Goal: Task Accomplishment & Management: Complete application form

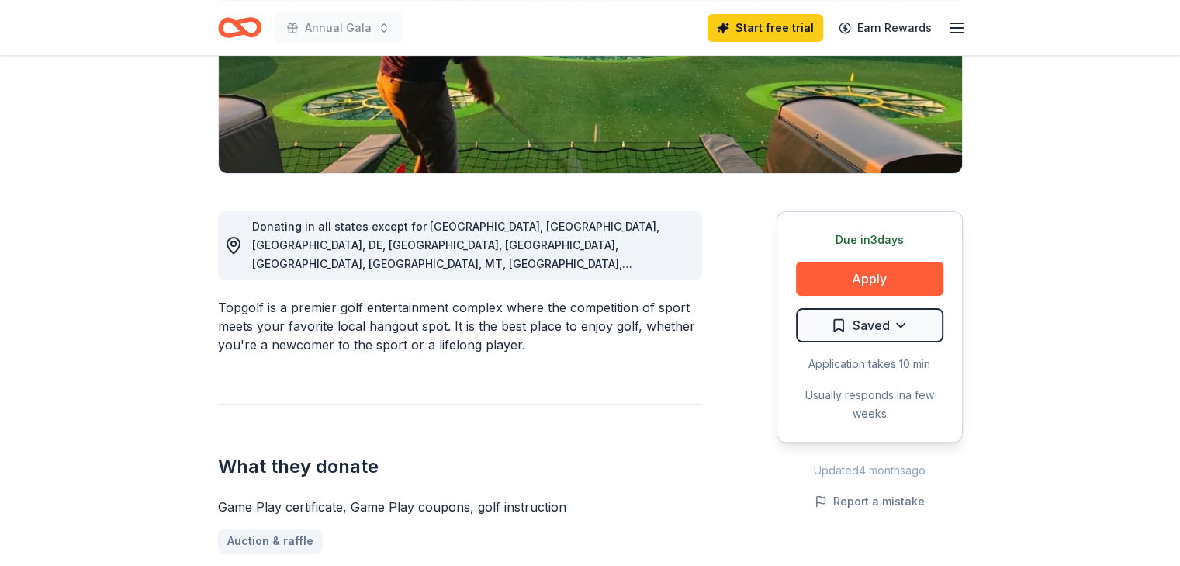
scroll to position [300, 0]
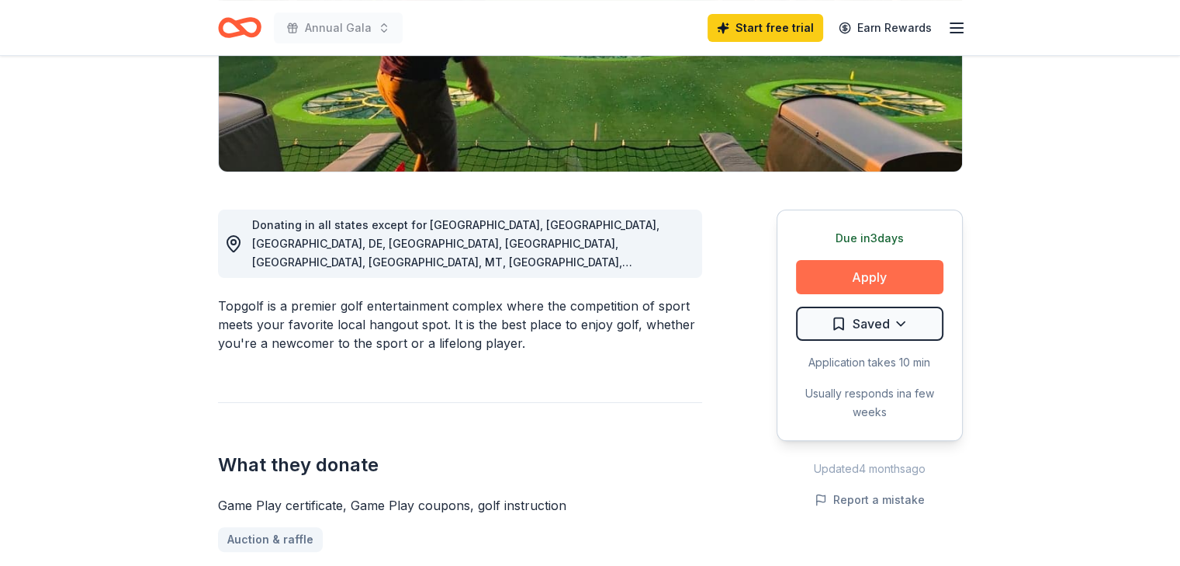
click at [895, 276] on button "Apply" at bounding box center [869, 277] width 147 height 34
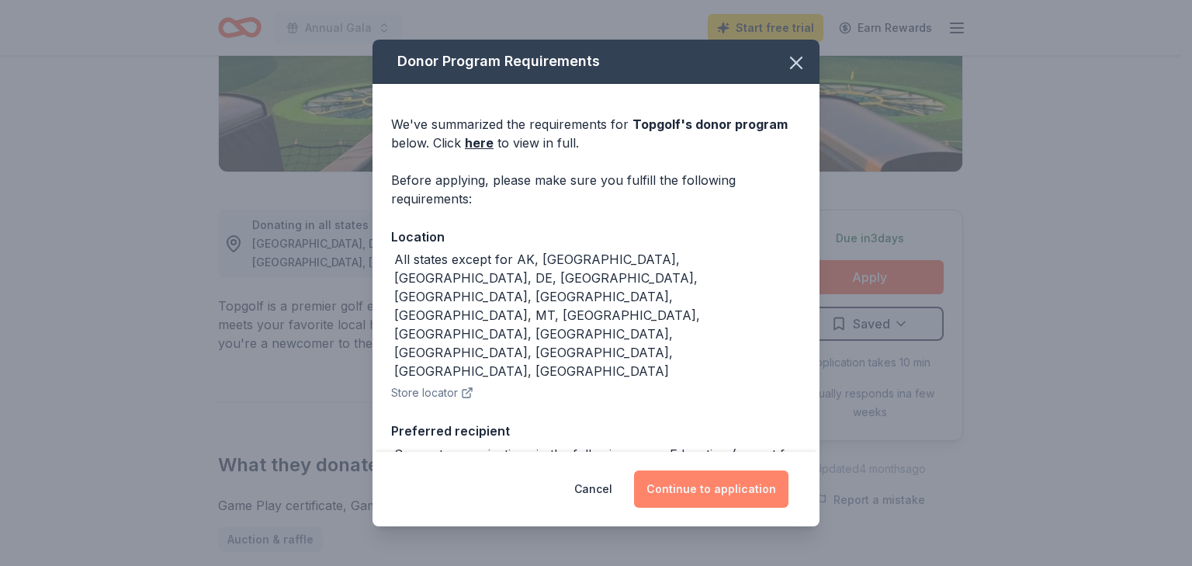
click at [758, 490] on button "Continue to application" at bounding box center [711, 488] width 154 height 37
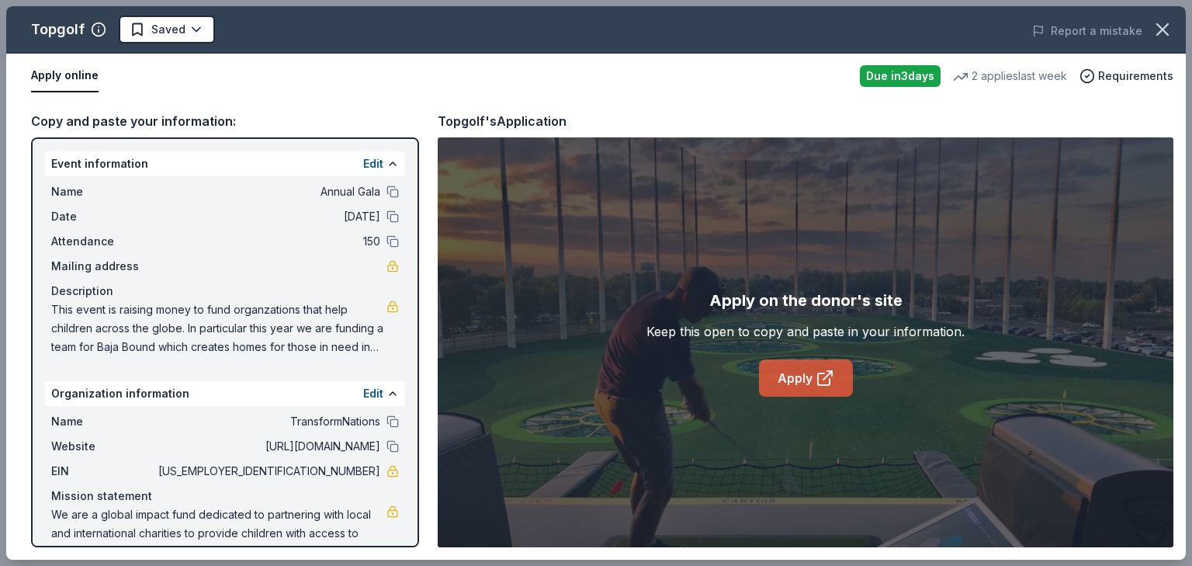
click at [807, 382] on link "Apply" at bounding box center [806, 377] width 94 height 37
click at [1163, 33] on icon "button" at bounding box center [1163, 30] width 22 height 22
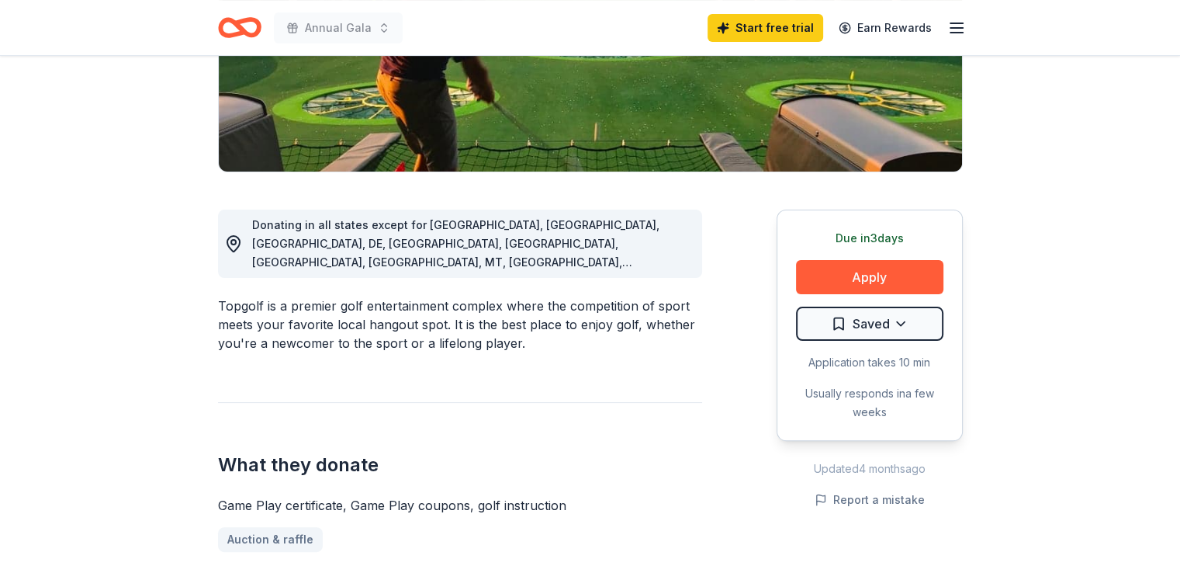
click at [246, 24] on icon "Home" at bounding box center [239, 27] width 43 height 36
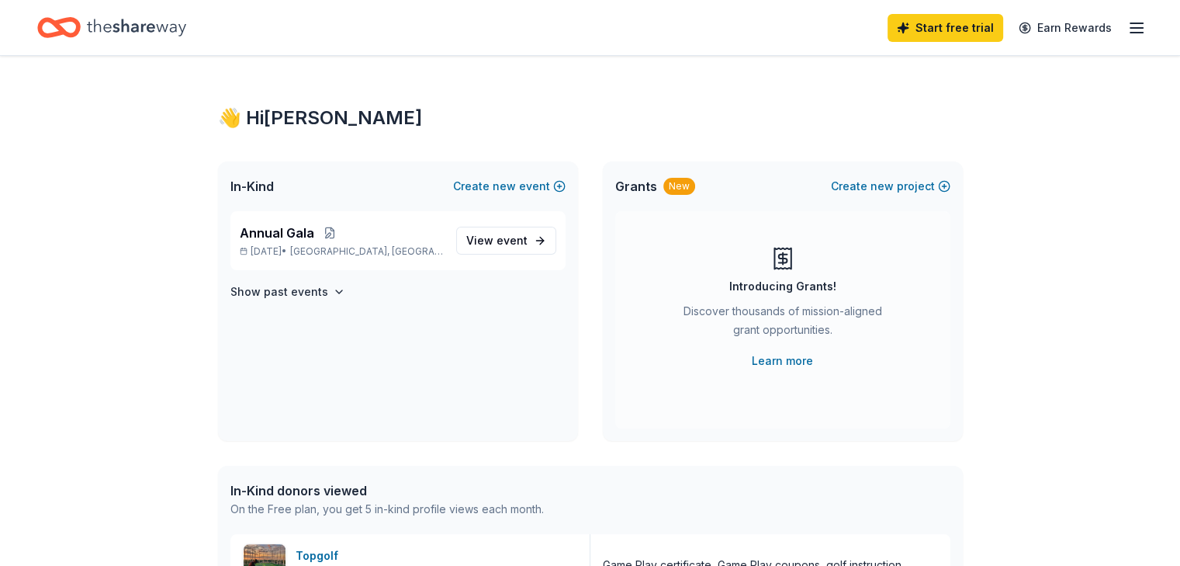
click at [174, 26] on icon "Home" at bounding box center [136, 28] width 99 height 32
click at [487, 241] on span "View event" at bounding box center [496, 240] width 61 height 19
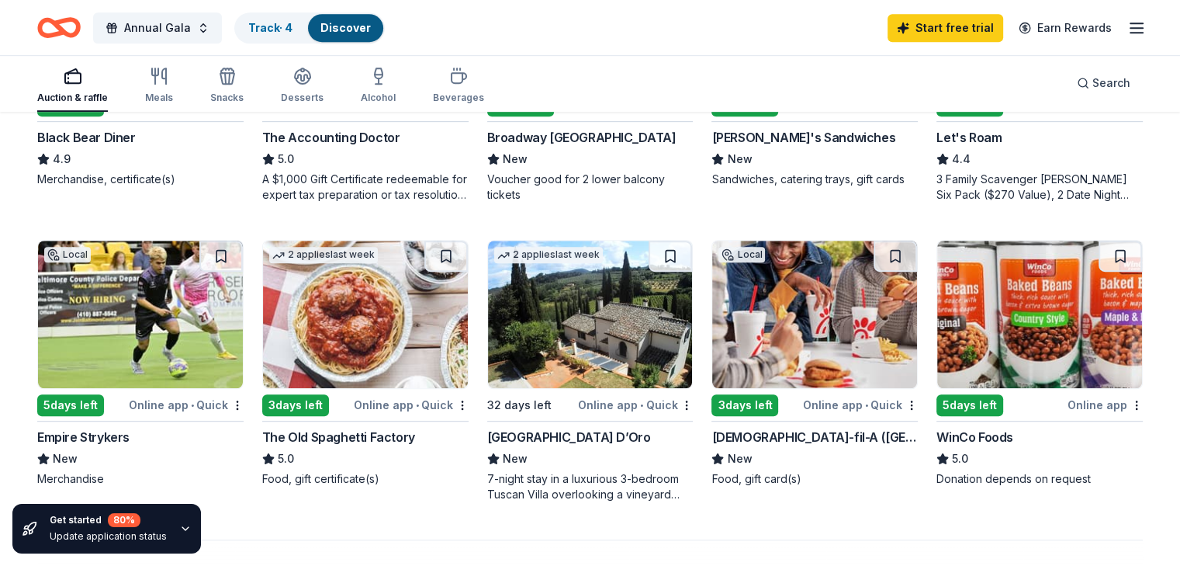
scroll to position [930, 0]
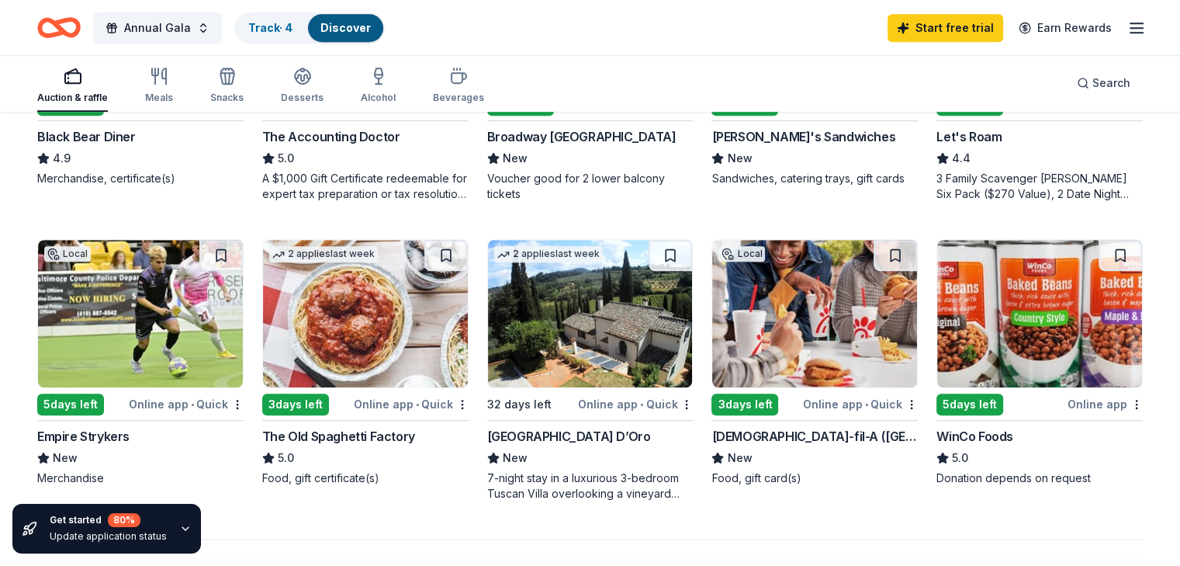
click at [358, 346] on img at bounding box center [365, 313] width 205 height 147
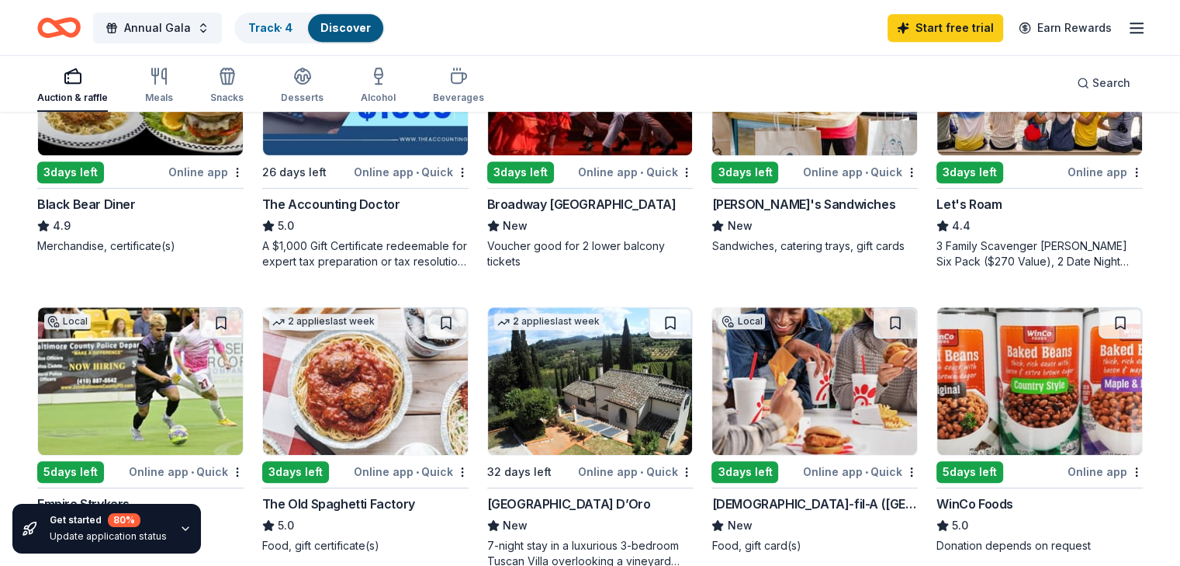
scroll to position [860, 0]
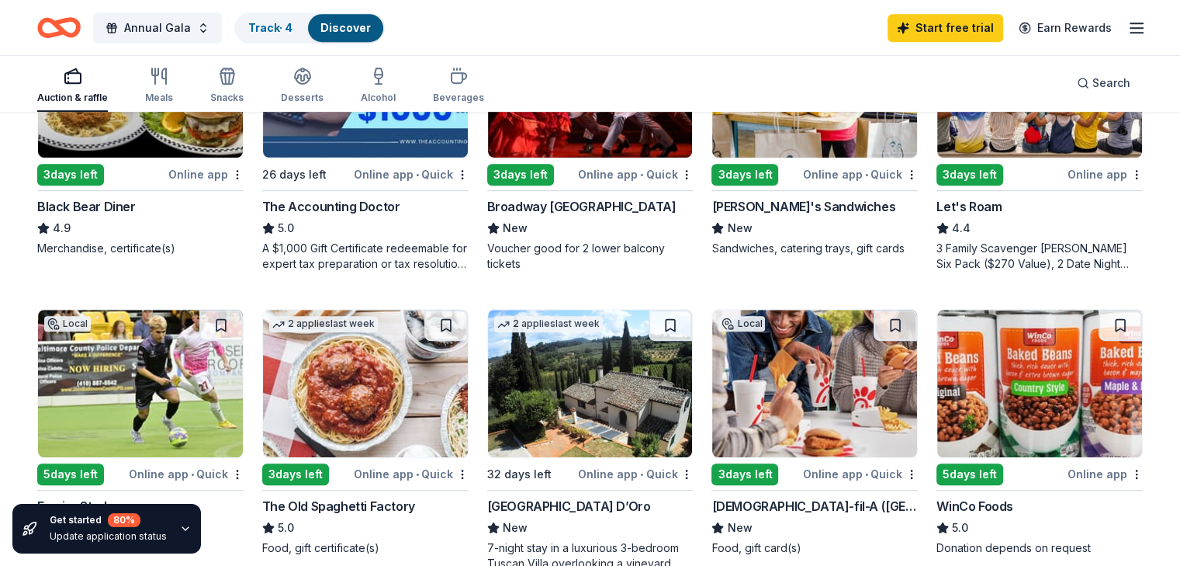
click at [89, 92] on div "Auction & raffle" at bounding box center [72, 98] width 71 height 12
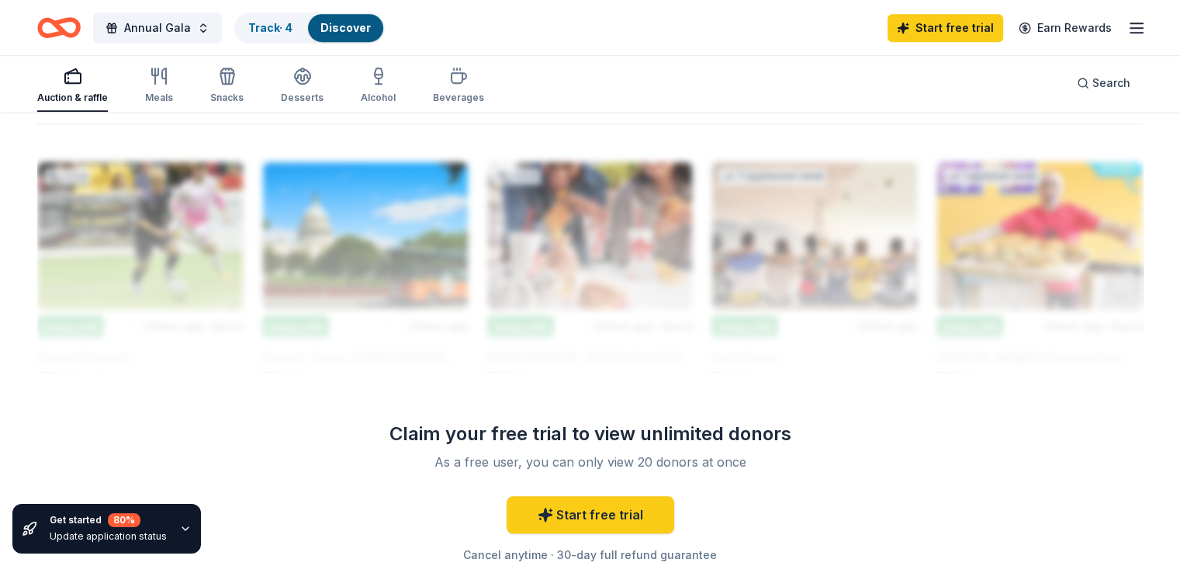
scroll to position [1346, 0]
click at [468, 81] on icon "button" at bounding box center [458, 76] width 19 height 19
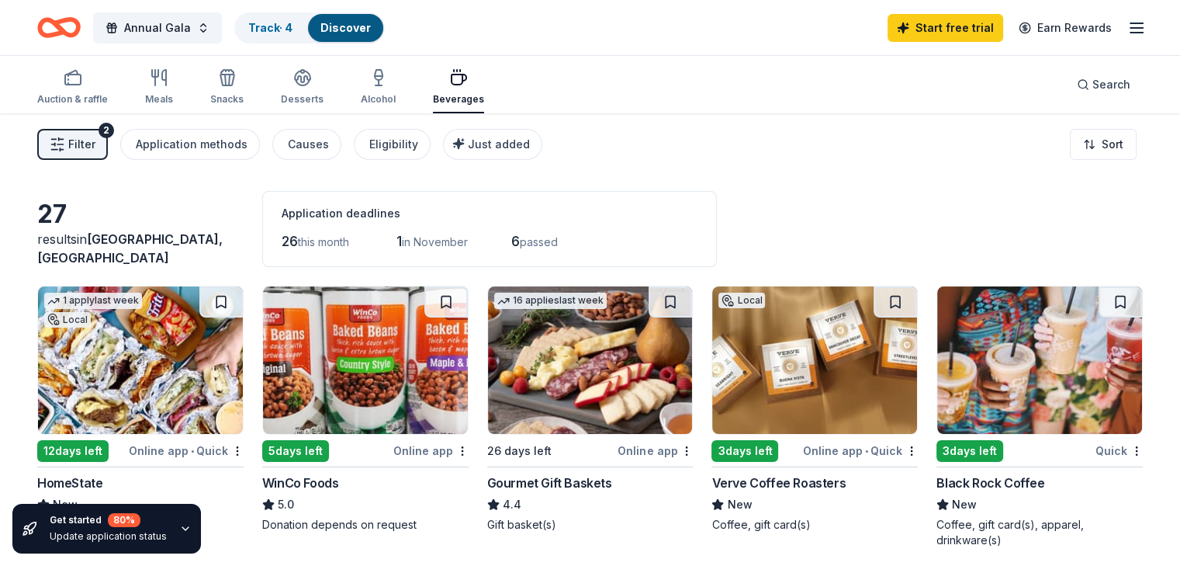
click at [995, 397] on img at bounding box center [1040, 359] width 205 height 147
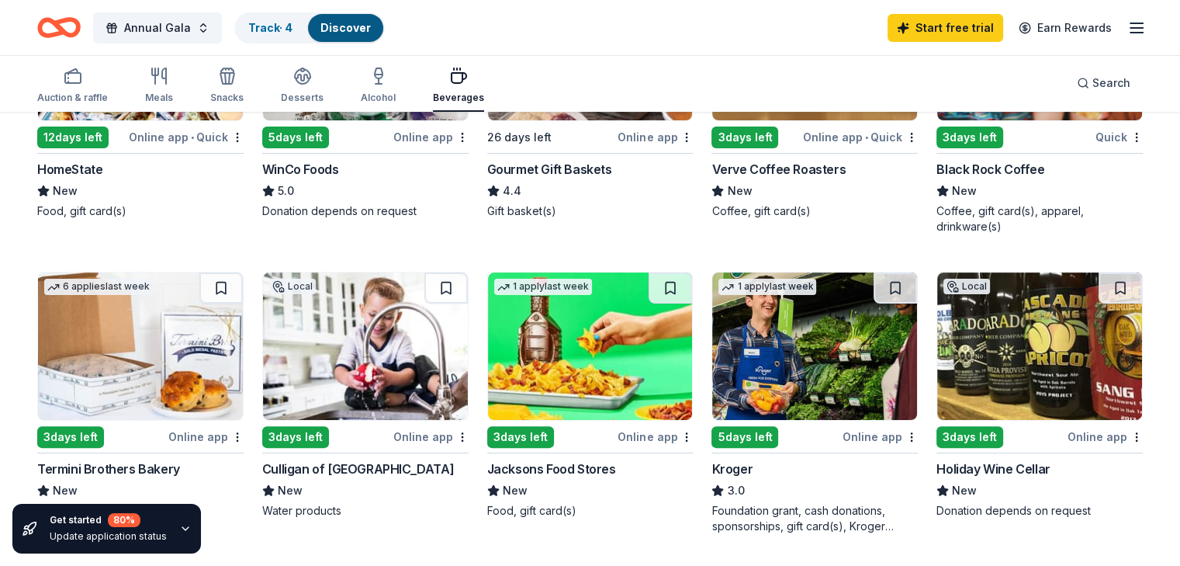
scroll to position [316, 0]
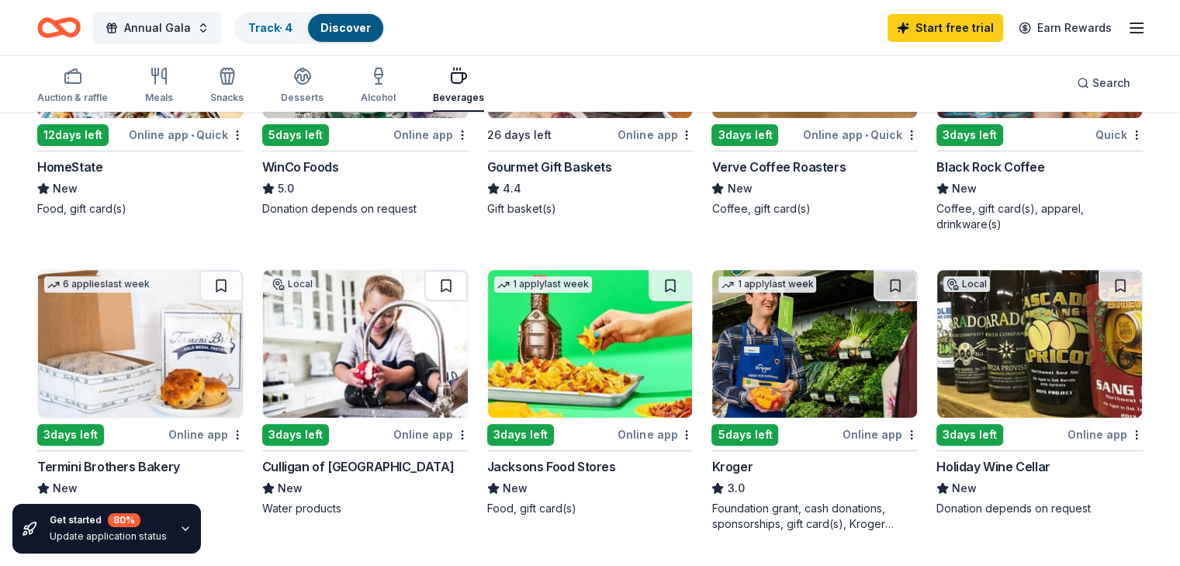
click at [1024, 340] on img at bounding box center [1040, 343] width 205 height 147
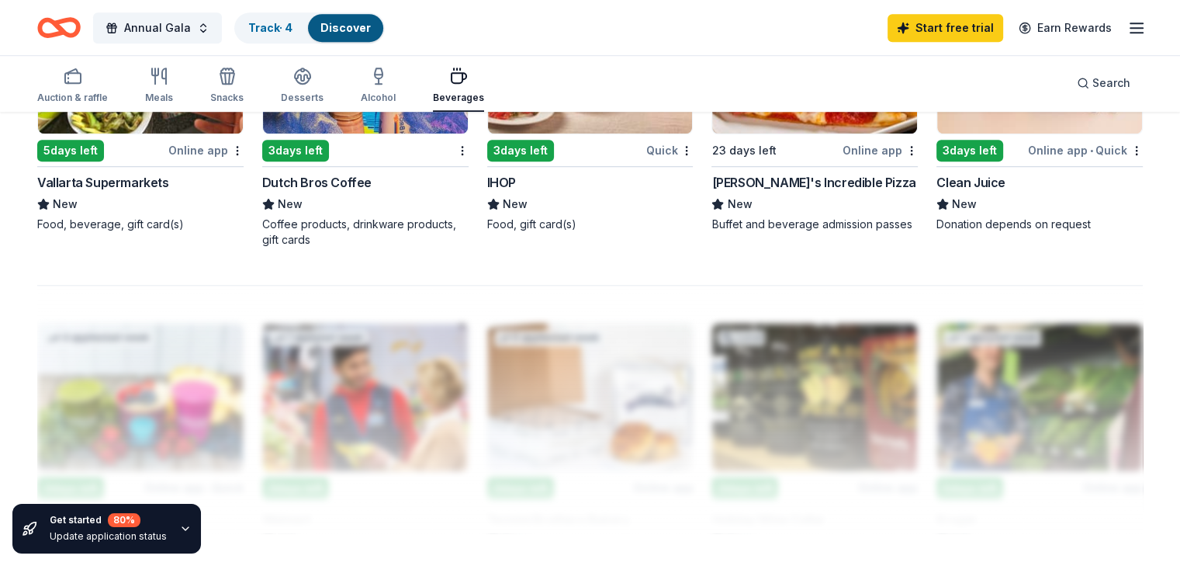
scroll to position [1201, 0]
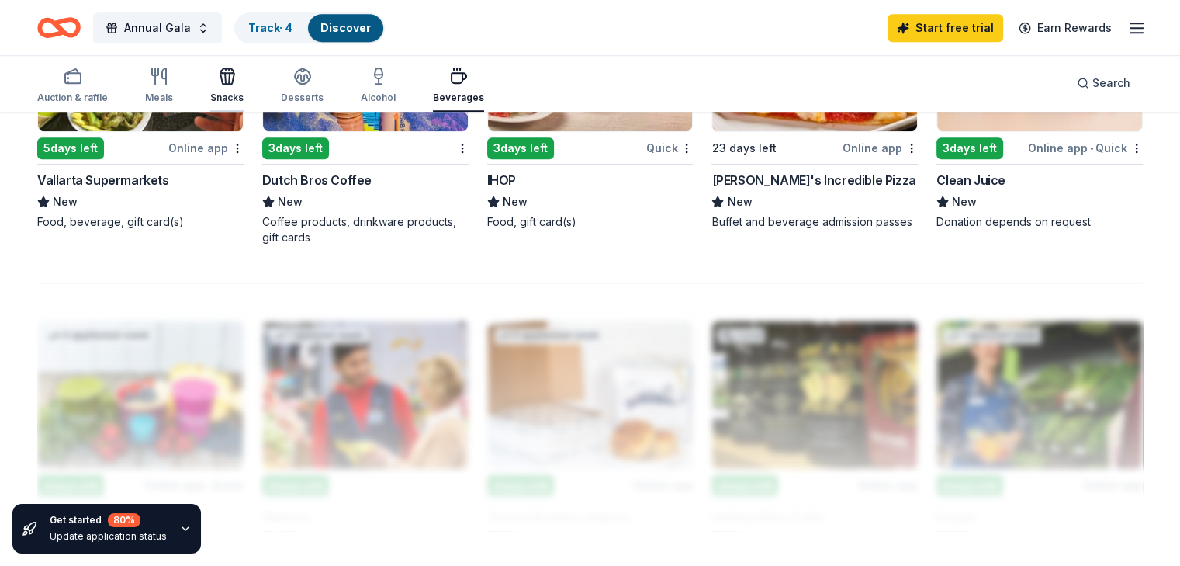
click at [244, 88] on div "Snacks" at bounding box center [226, 85] width 33 height 37
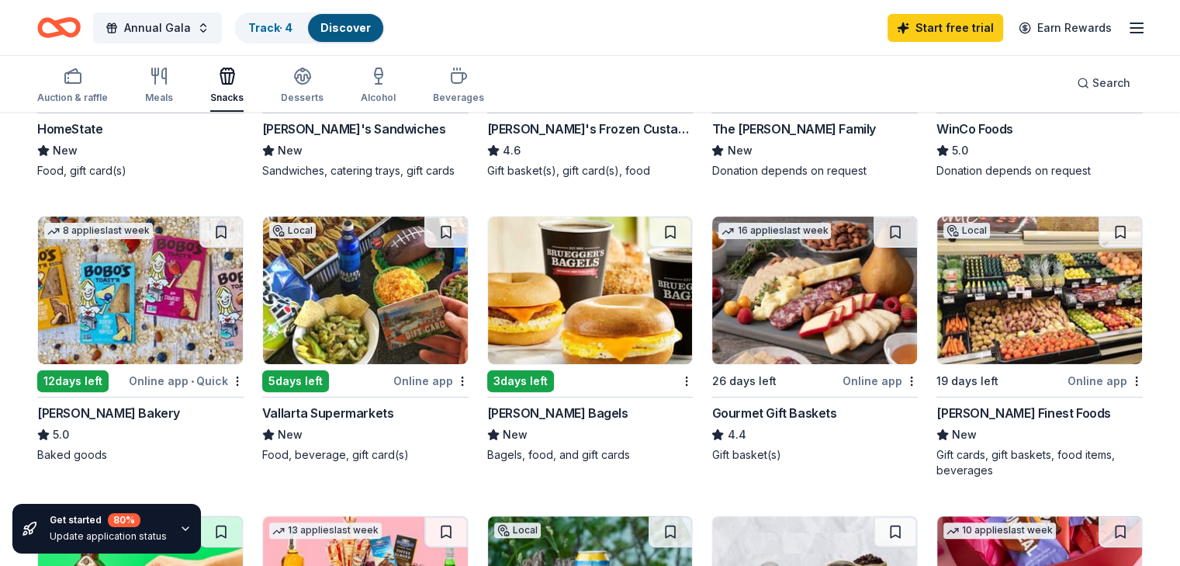
scroll to position [355, 0]
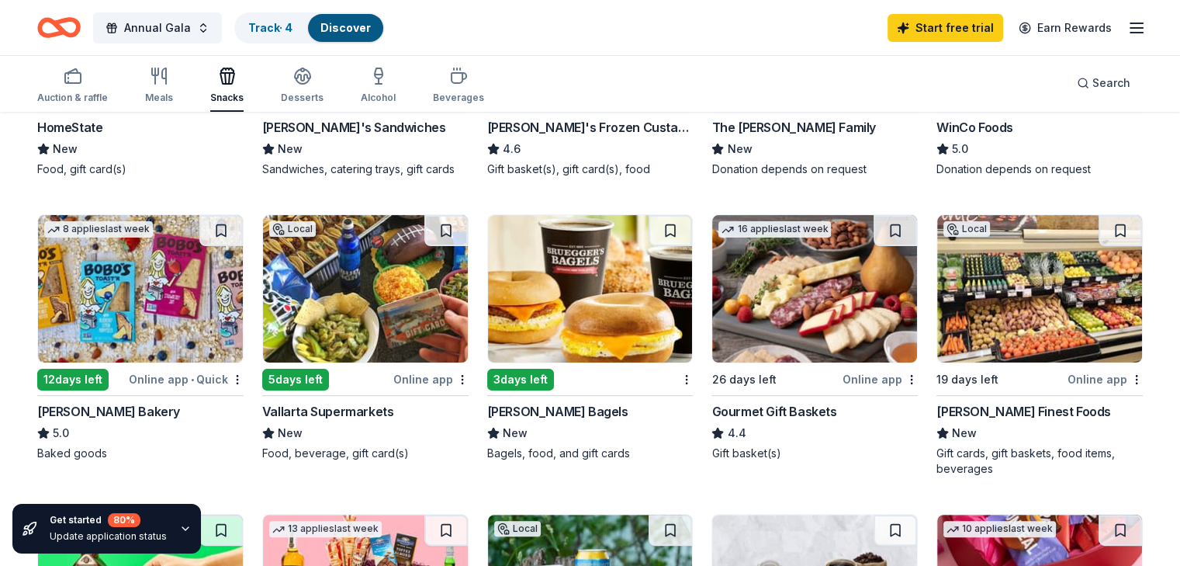
click at [638, 302] on img at bounding box center [590, 288] width 205 height 147
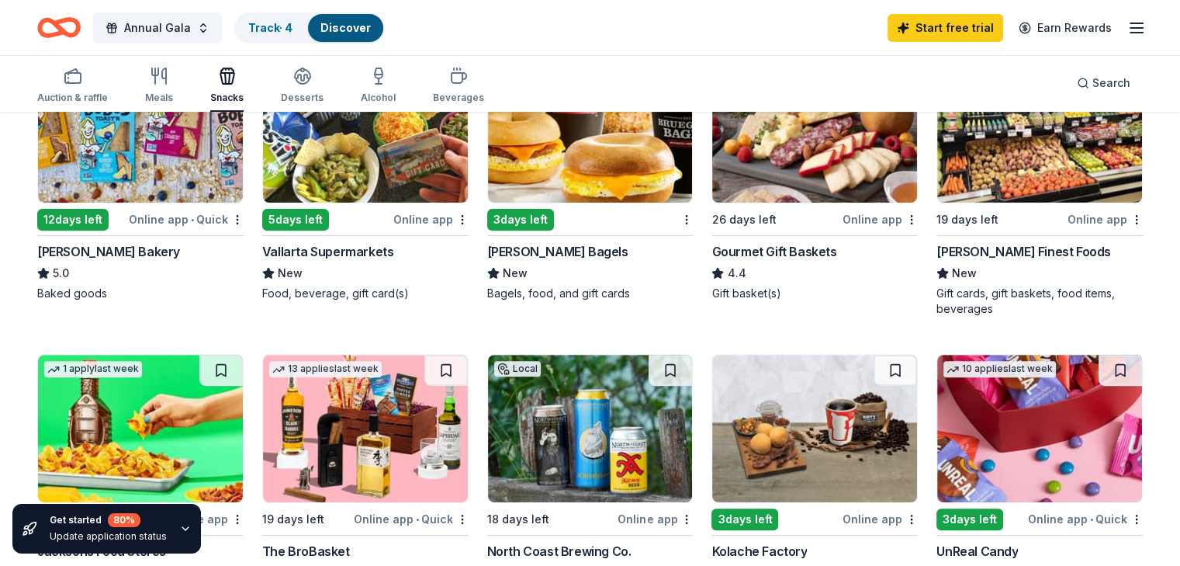
scroll to position [518, 0]
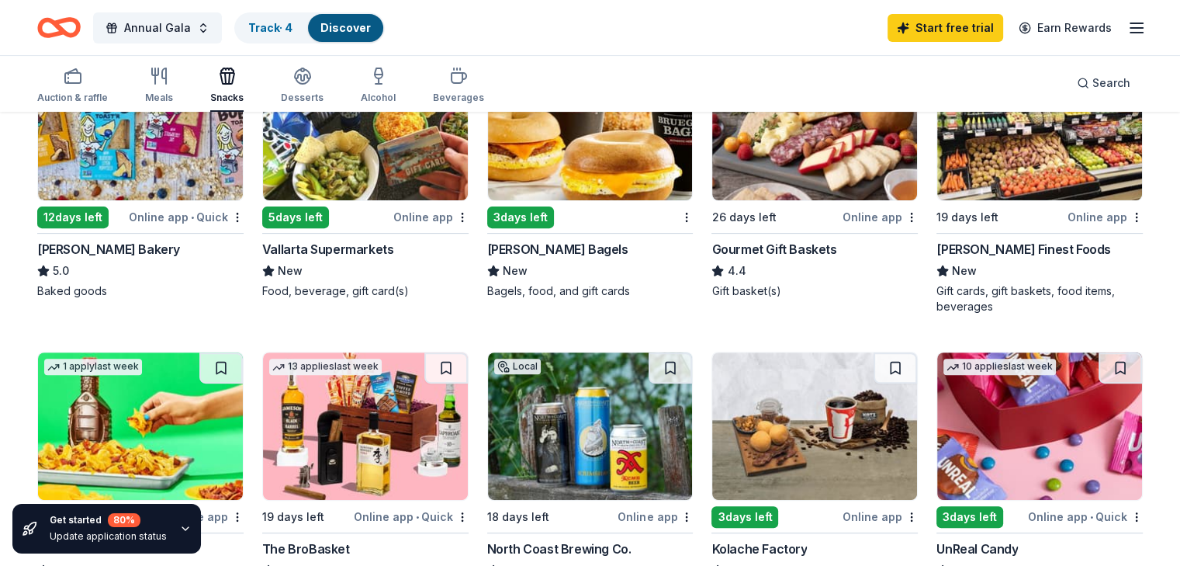
click at [114, 160] on img at bounding box center [140, 126] width 205 height 147
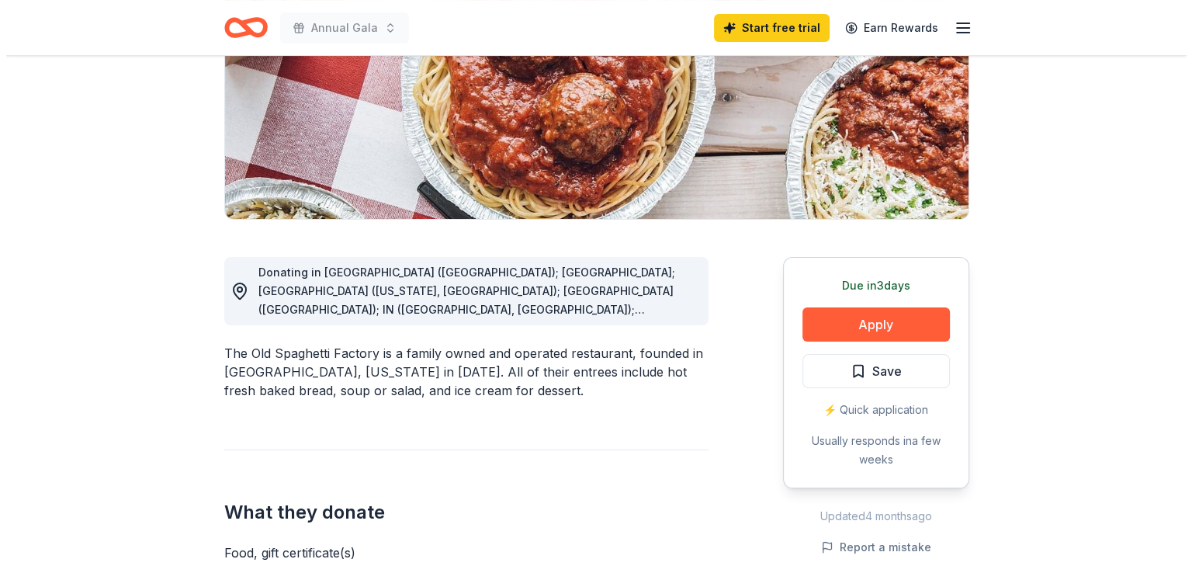
scroll to position [270, 0]
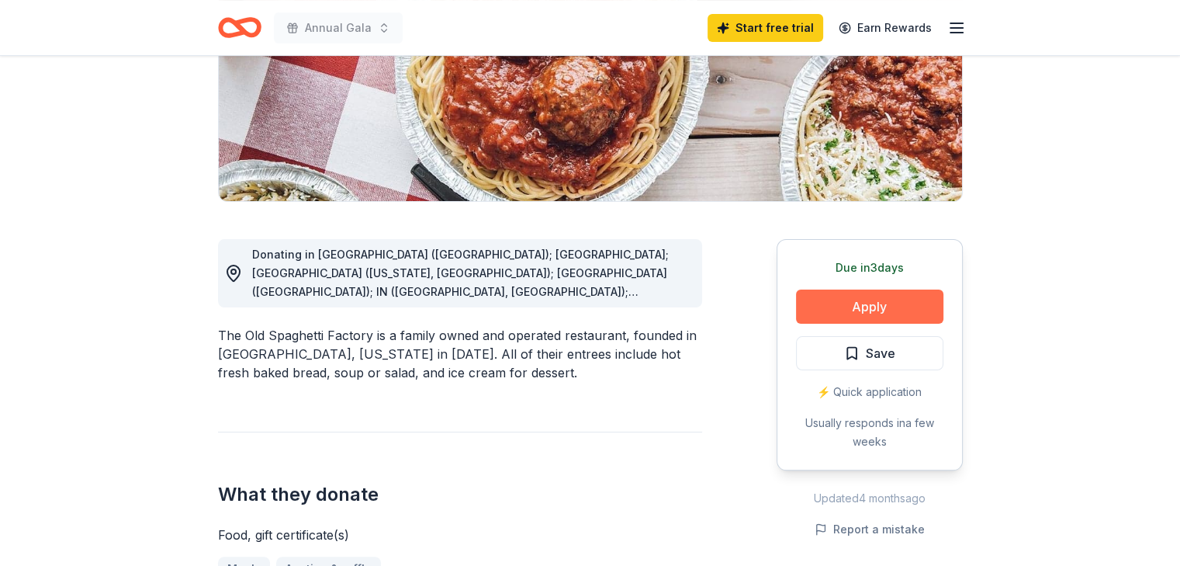
click at [877, 303] on button "Apply" at bounding box center [869, 306] width 147 height 34
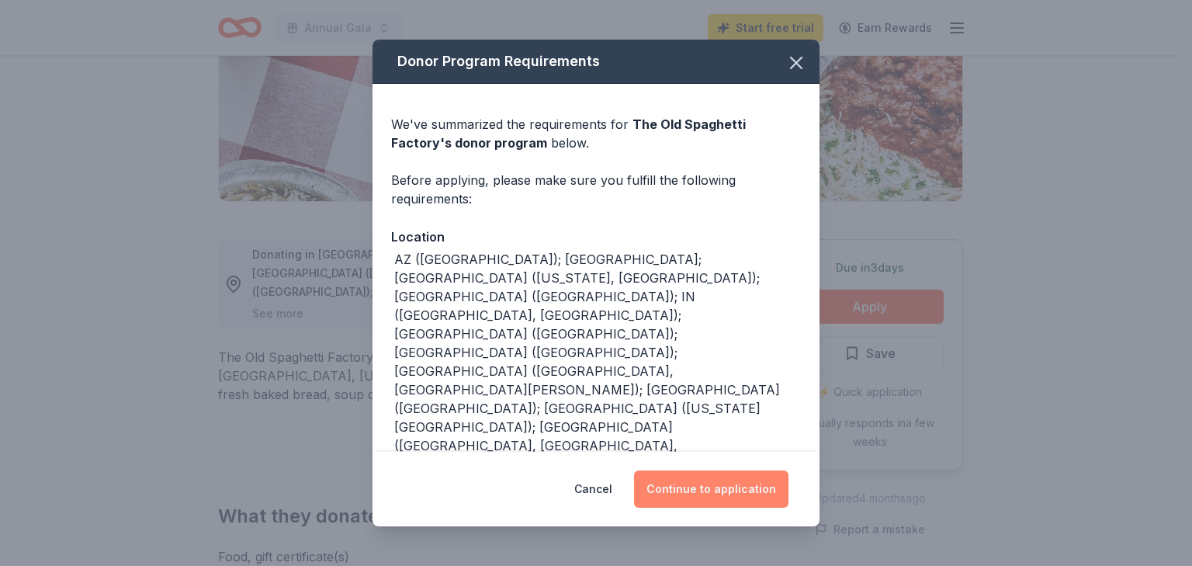
click at [716, 482] on button "Continue to application" at bounding box center [711, 488] width 154 height 37
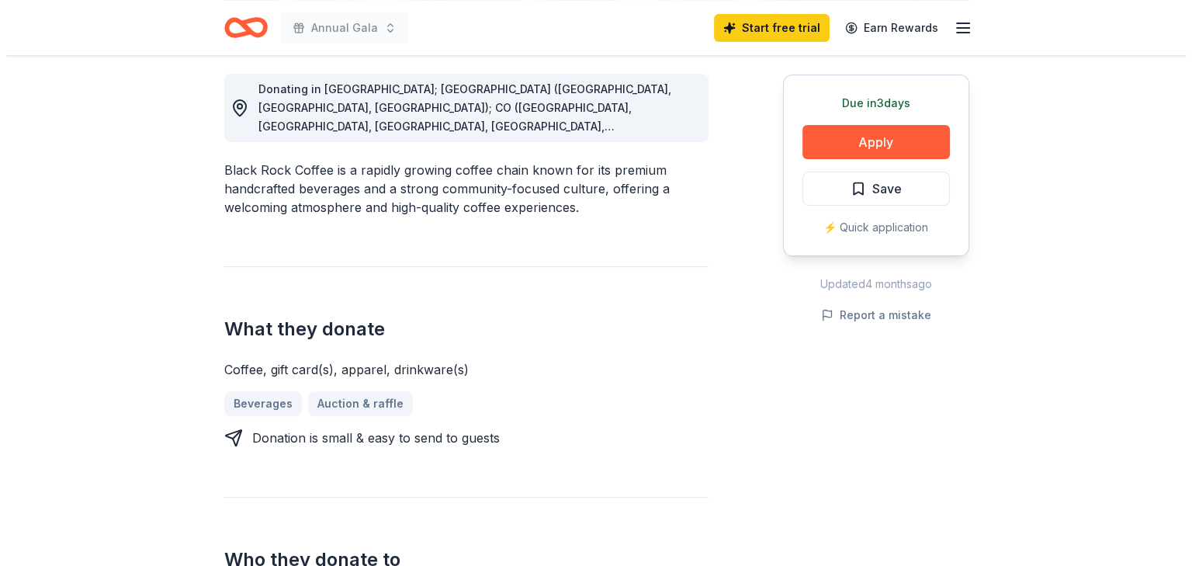
scroll to position [436, 0]
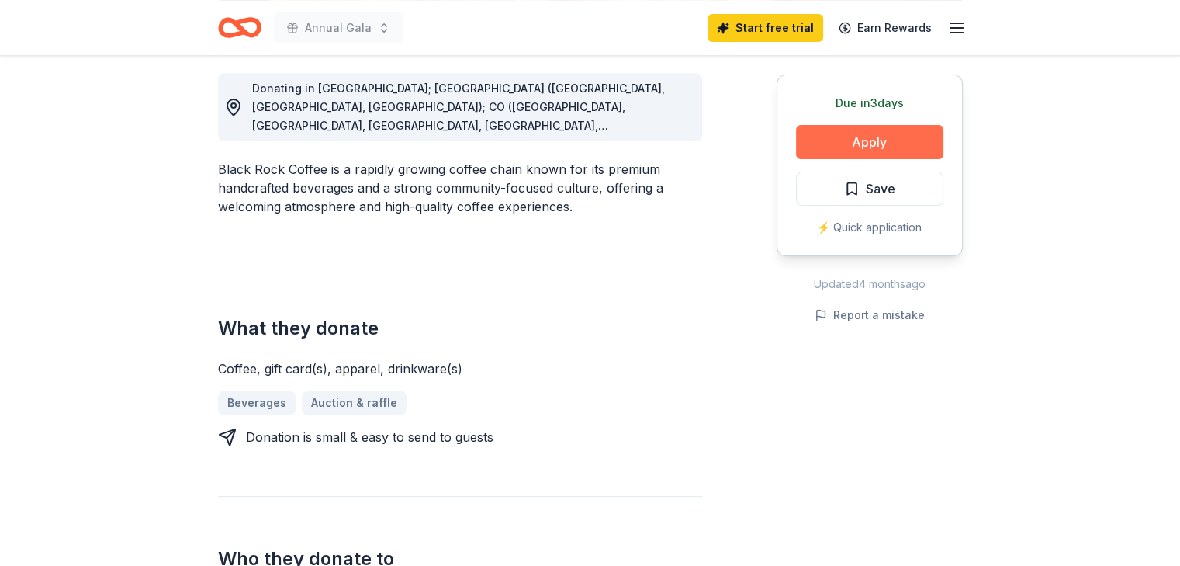
click at [888, 142] on button "Apply" at bounding box center [869, 142] width 147 height 34
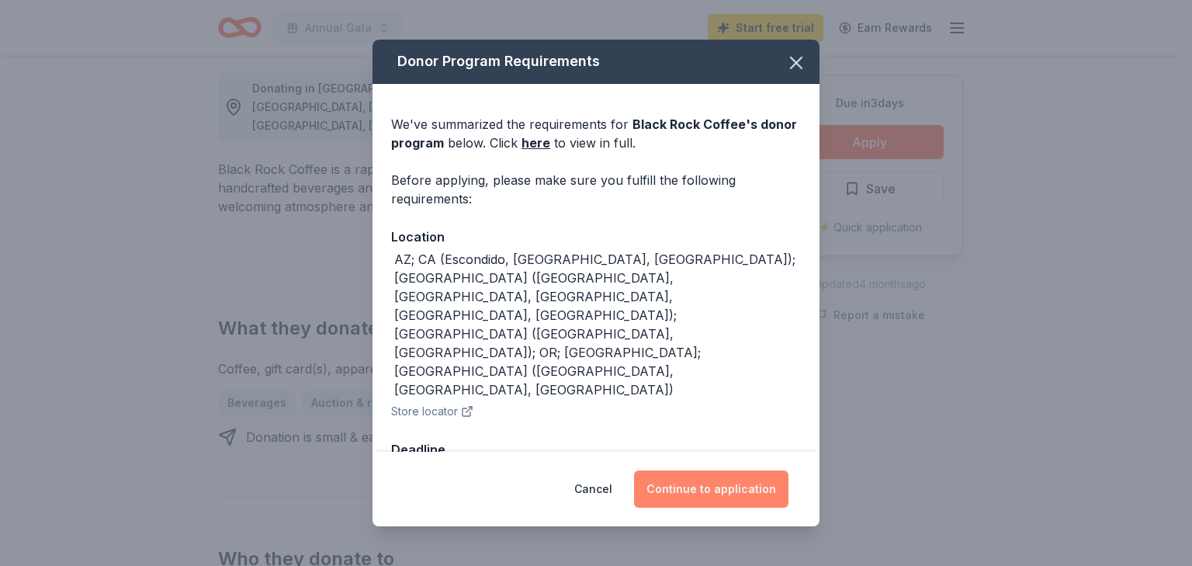
click at [705, 470] on button "Continue to application" at bounding box center [711, 488] width 154 height 37
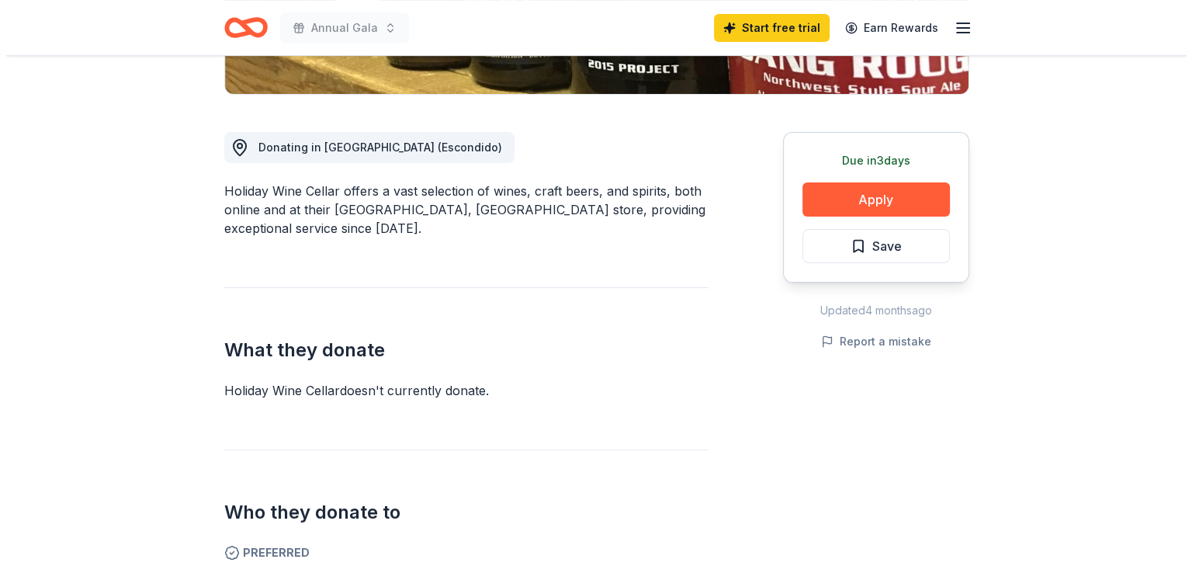
scroll to position [378, 0]
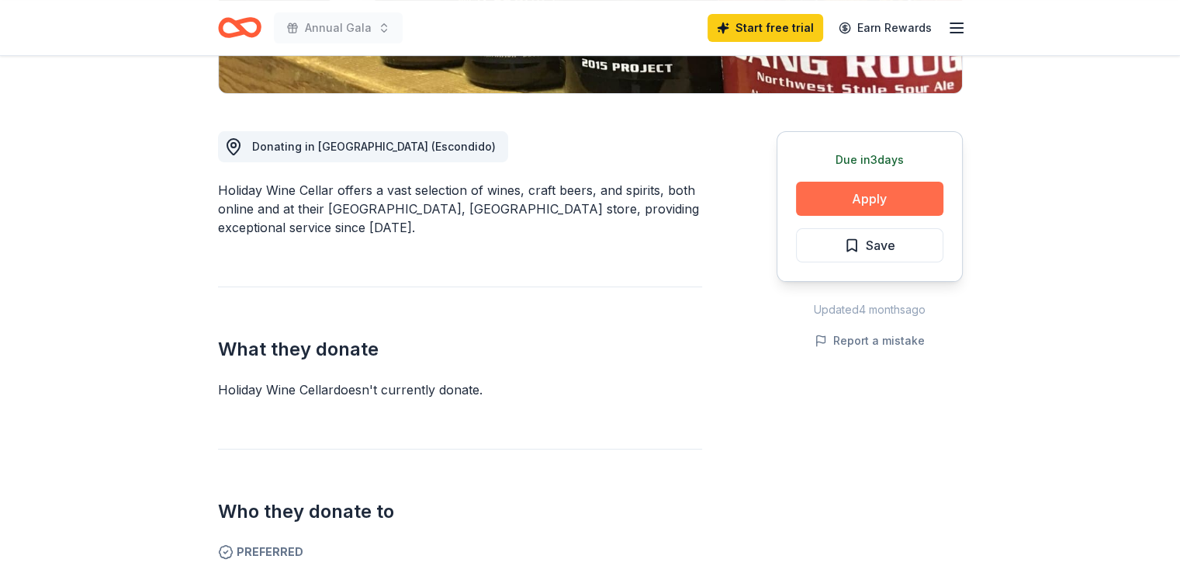
click at [868, 195] on button "Apply" at bounding box center [869, 199] width 147 height 34
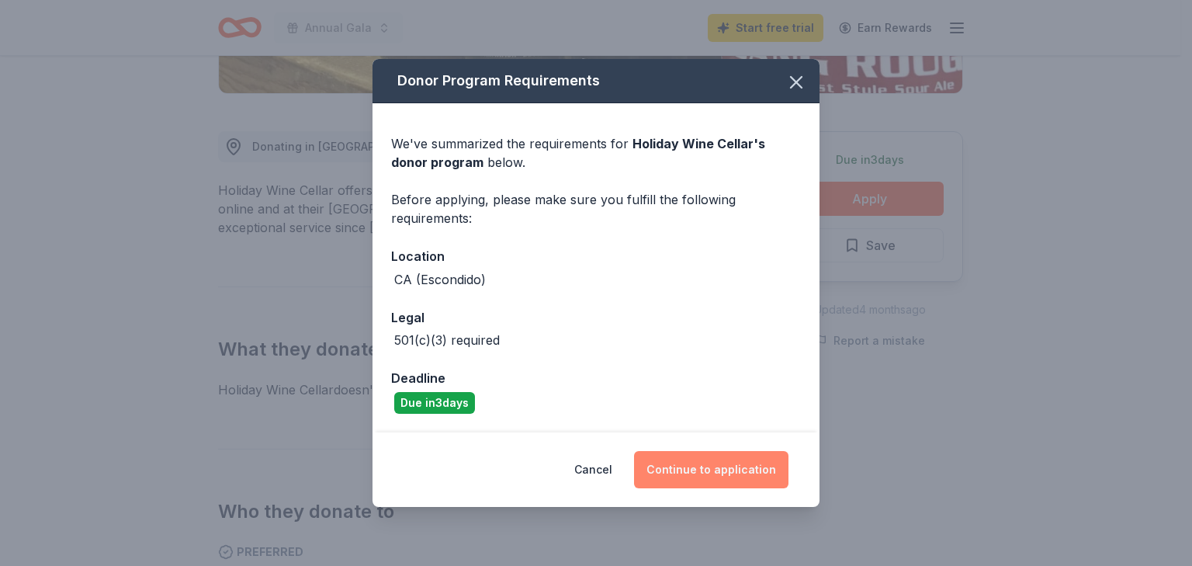
click at [703, 474] on button "Continue to application" at bounding box center [711, 469] width 154 height 37
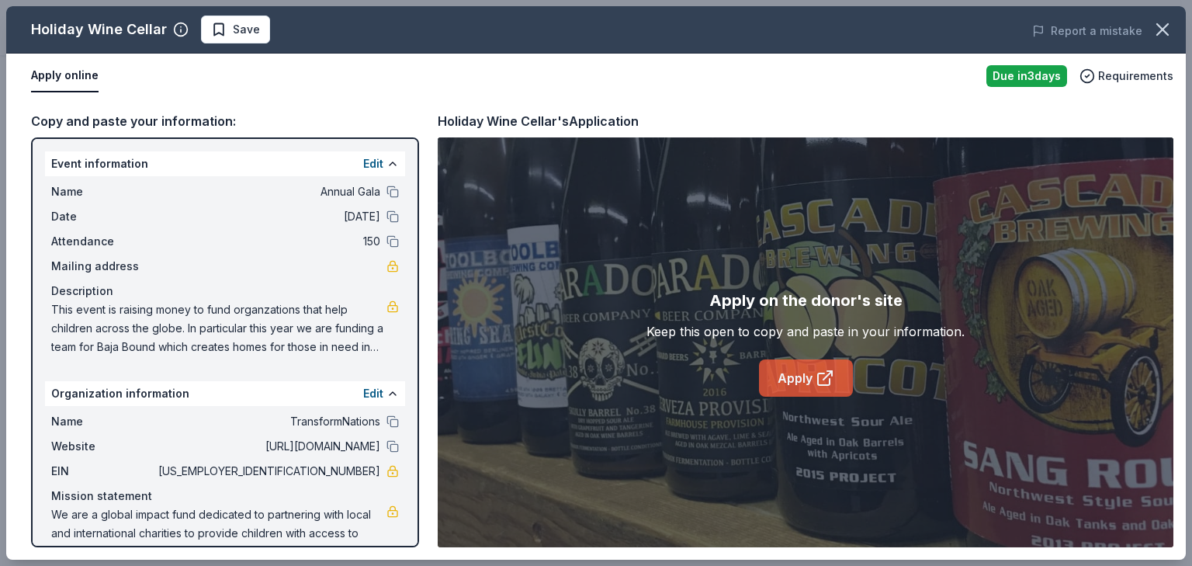
click at [795, 369] on link "Apply" at bounding box center [806, 377] width 94 height 37
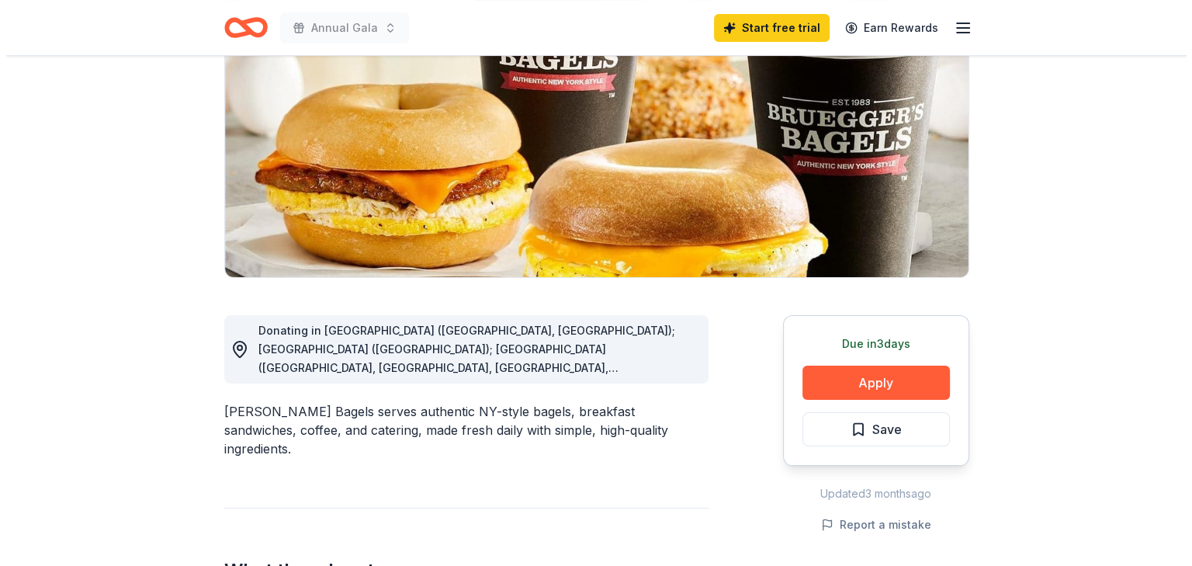
scroll to position [179, 0]
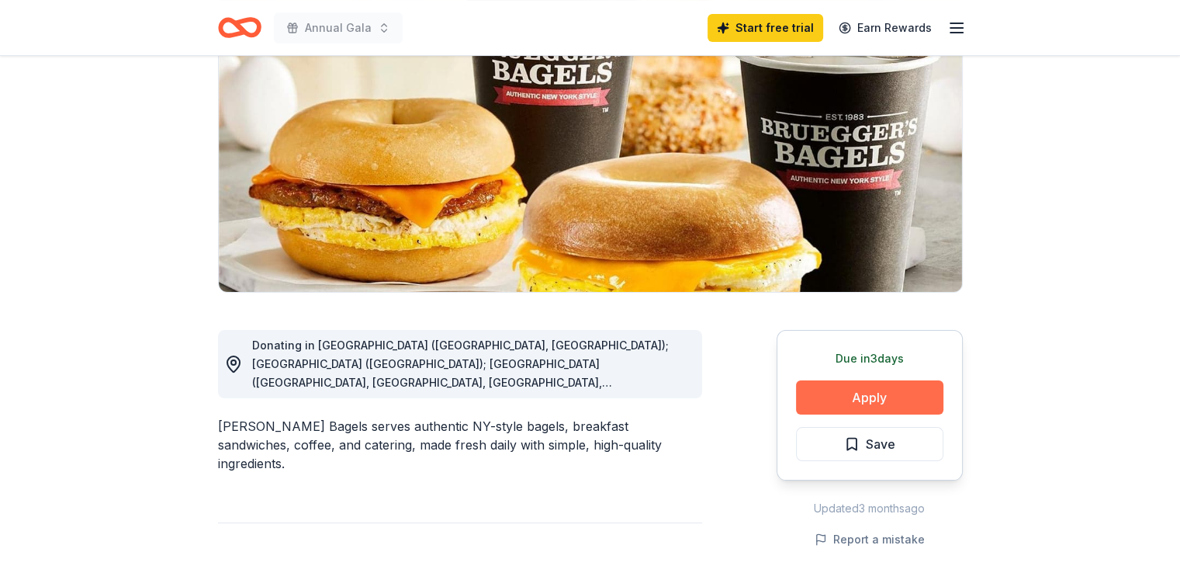
click at [879, 398] on button "Apply" at bounding box center [869, 397] width 147 height 34
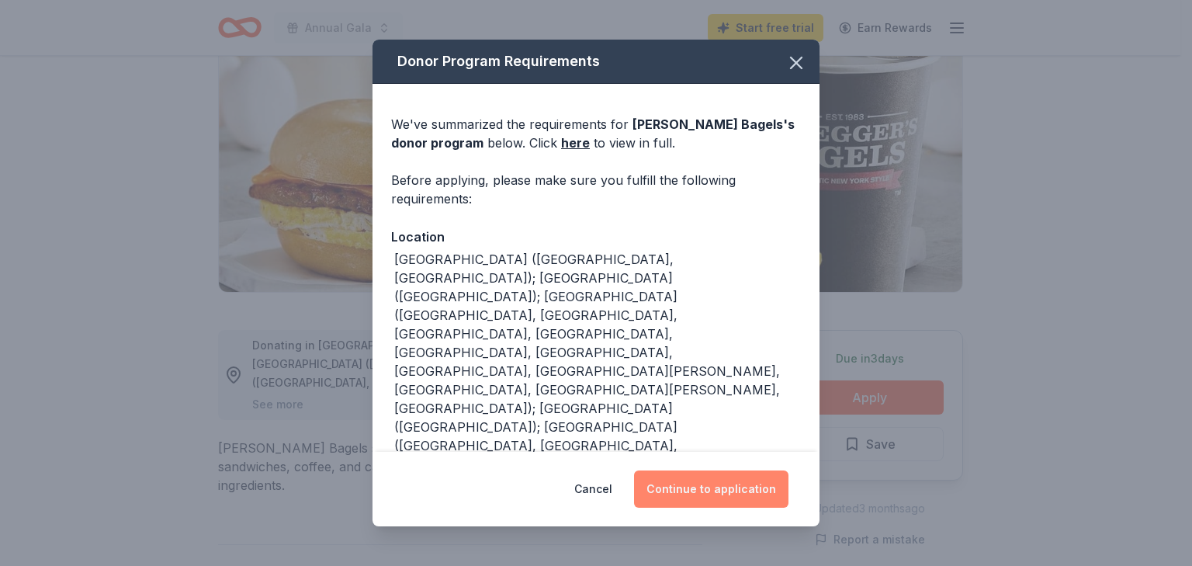
click at [744, 486] on button "Continue to application" at bounding box center [711, 488] width 154 height 37
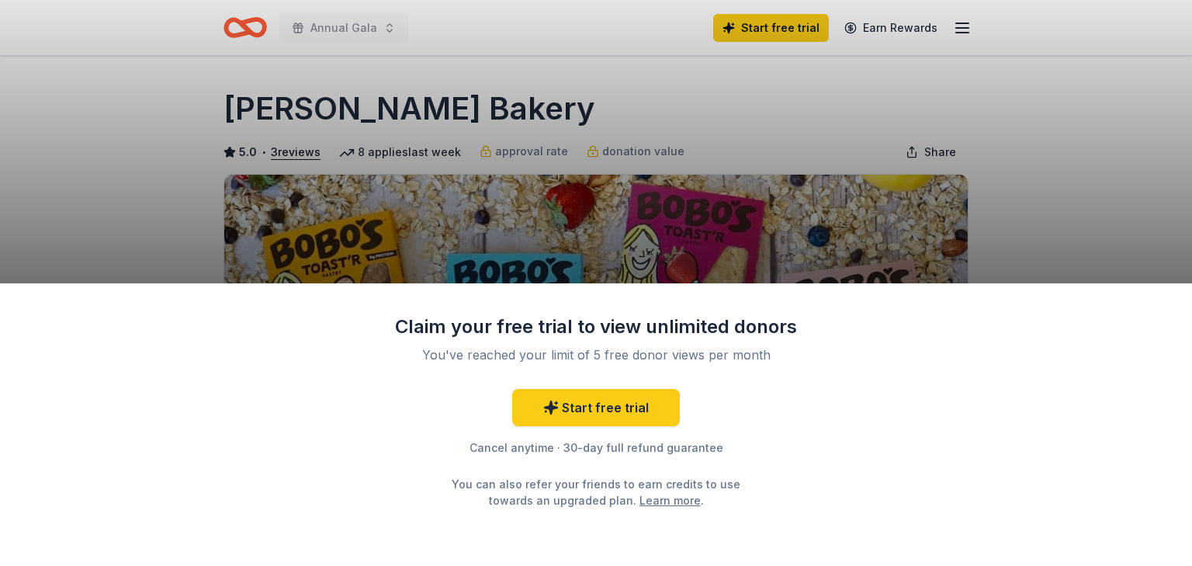
click at [1037, 224] on div "Claim your free trial to view unlimited donors You've reached your limit of 5 f…" at bounding box center [596, 283] width 1192 height 566
